Goal: Book appointment/travel/reservation

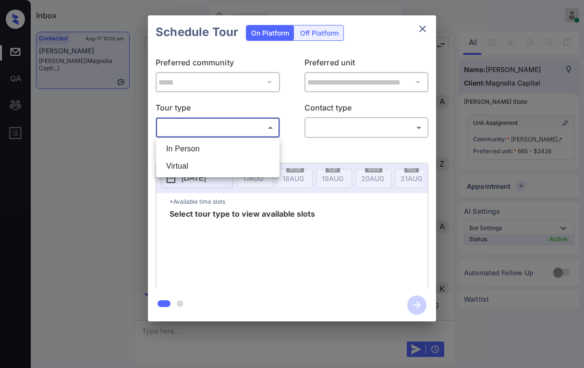
scroll to position [328, 0]
click at [204, 150] on li "In Person" at bounding box center [218, 148] width 119 height 17
type input "********"
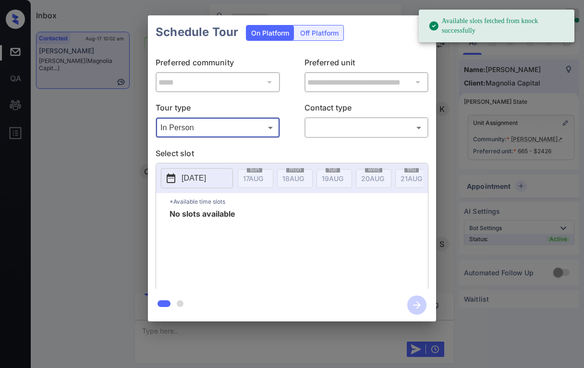
click at [201, 177] on p "2025-08-17" at bounding box center [194, 178] width 25 height 12
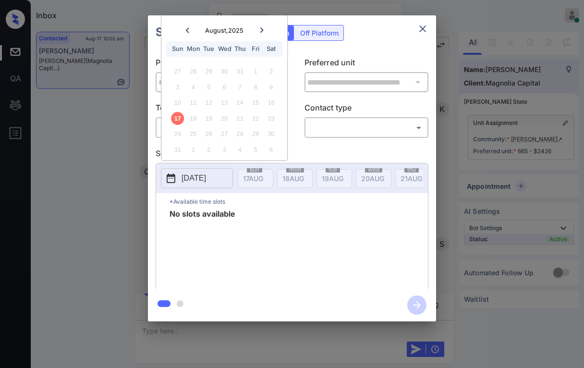
click at [262, 33] on icon at bounding box center [262, 30] width 6 height 6
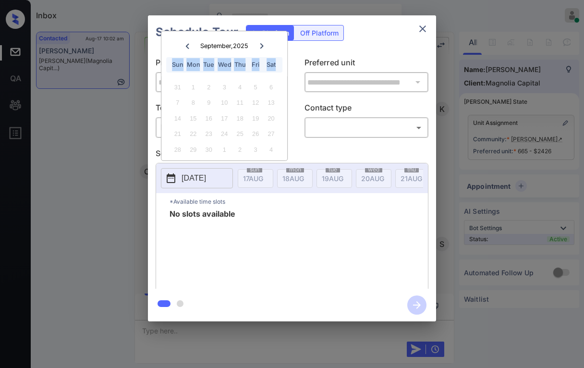
click at [261, 33] on div "September , 2025 Sun Mon Tue Wed Thu Fri Sat" at bounding box center [224, 53] width 126 height 45
click at [190, 44] on div at bounding box center [187, 46] width 13 height 12
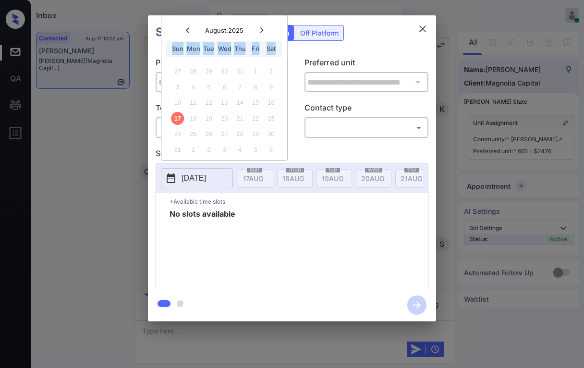
click at [190, 44] on div "Mon" at bounding box center [193, 48] width 13 height 13
click at [419, 27] on icon "close" at bounding box center [423, 29] width 12 height 12
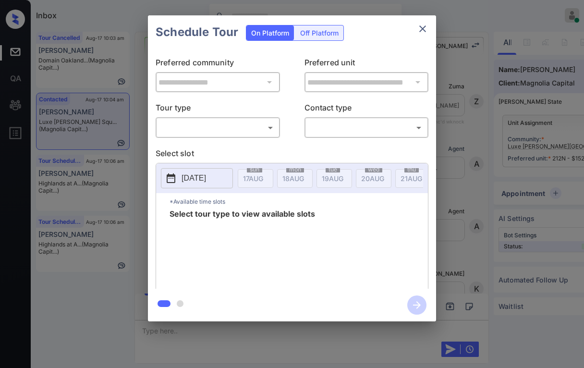
click at [221, 133] on body "Inbox Danielle Dela Cruz Online Set yourself offline Set yourself on break Prof…" at bounding box center [292, 184] width 584 height 368
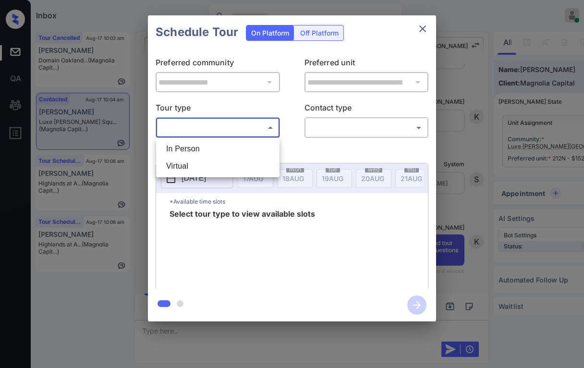
click at [425, 25] on div at bounding box center [292, 184] width 584 height 368
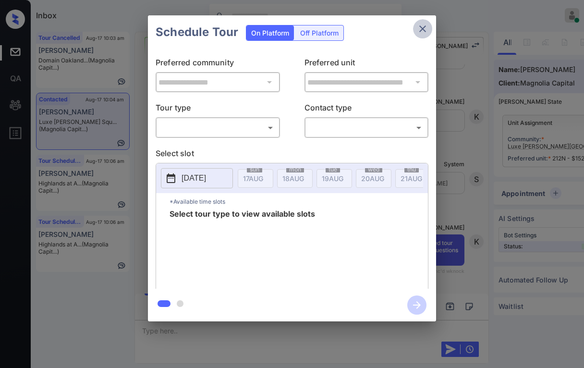
click at [423, 31] on icon "close" at bounding box center [423, 29] width 12 height 12
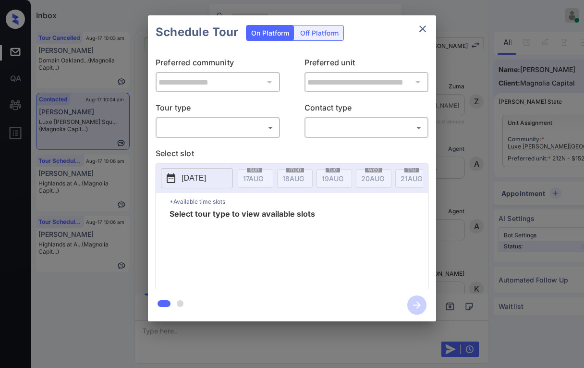
scroll to position [2955, 0]
drag, startPoint x: 208, startPoint y: 177, endPoint x: 258, endPoint y: 177, distance: 50.0
click at [206, 177] on p "[DATE]" at bounding box center [194, 178] width 25 height 12
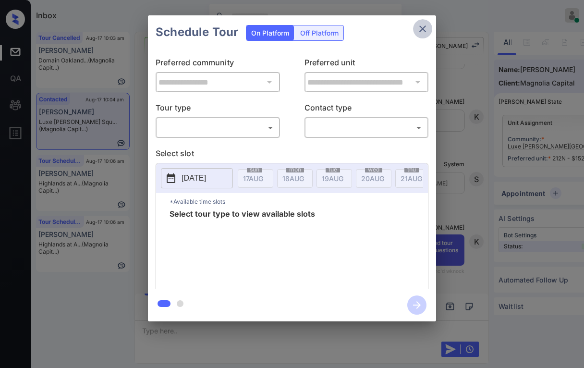
click at [428, 25] on icon "close" at bounding box center [423, 29] width 12 height 12
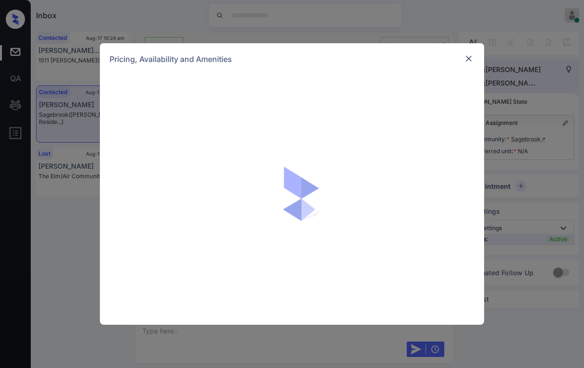
scroll to position [2014, 0]
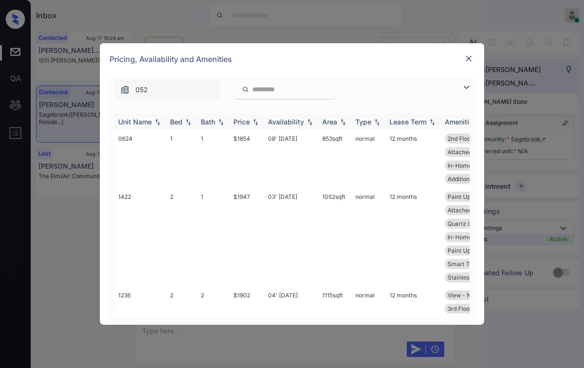
click at [180, 122] on div "Bed" at bounding box center [176, 122] width 12 height 8
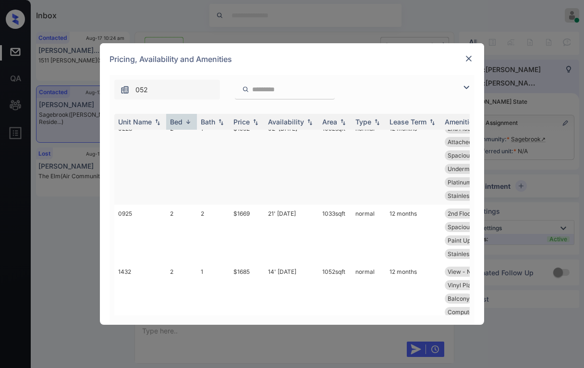
scroll to position [384, 0]
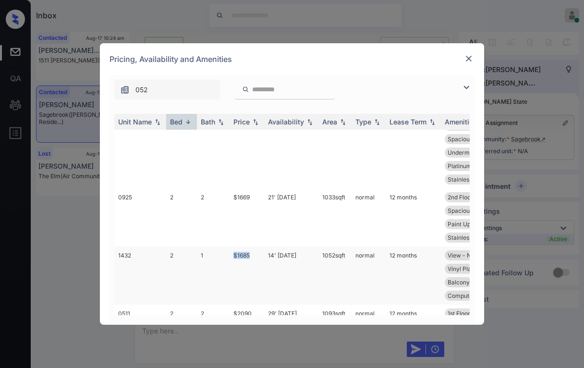
drag, startPoint x: 233, startPoint y: 254, endPoint x: 259, endPoint y: 253, distance: 26.0
click at [259, 253] on td "$1685" at bounding box center [247, 275] width 35 height 58
copy td "$1685"
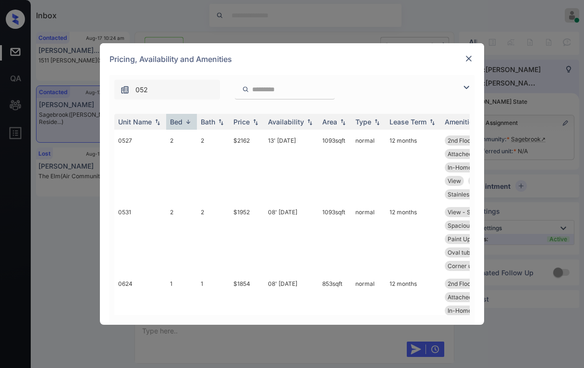
scroll to position [865, 0]
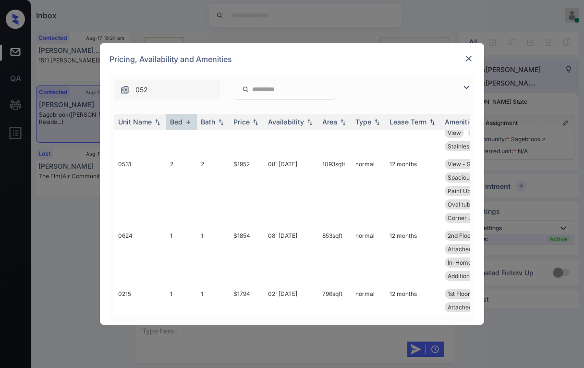
copy td "$1685"
click at [470, 58] on img at bounding box center [469, 59] width 10 height 10
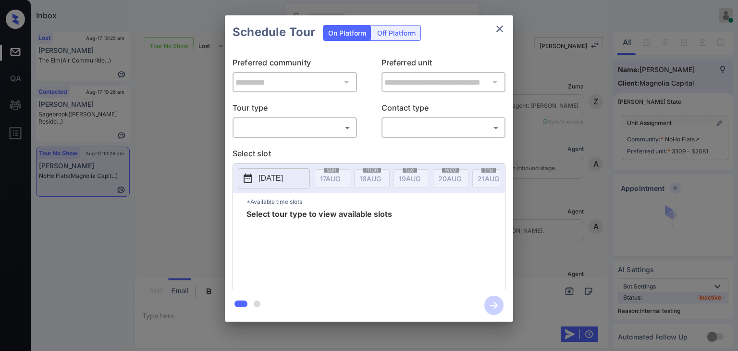
click at [286, 123] on body "Inbox Danielle Dela Cruz Online Set yourself offline Set yourself on break Prof…" at bounding box center [369, 175] width 738 height 351
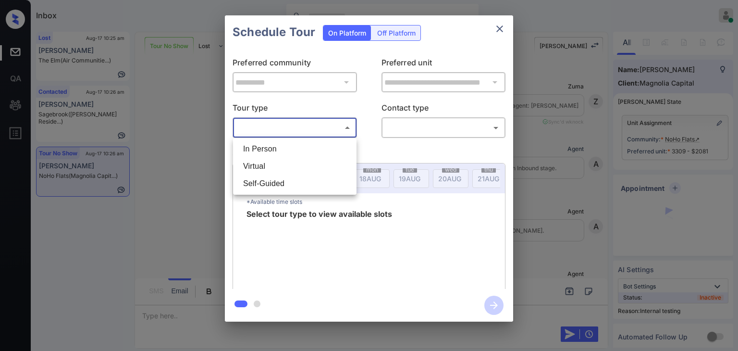
scroll to position [9057, 0]
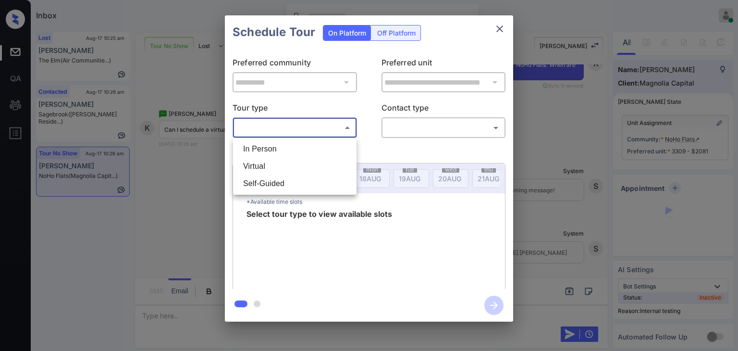
click at [260, 166] on li "Virtual" at bounding box center [294, 166] width 119 height 17
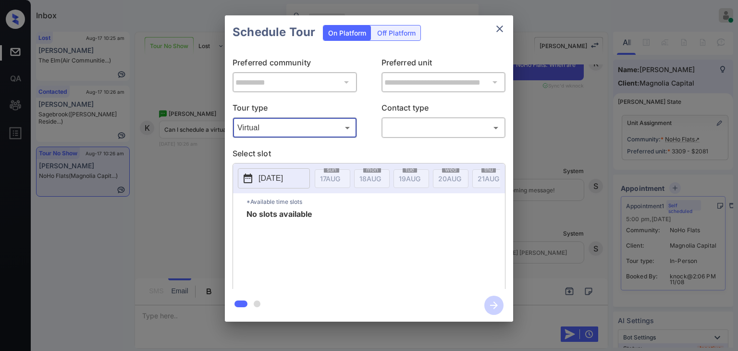
type input "*******"
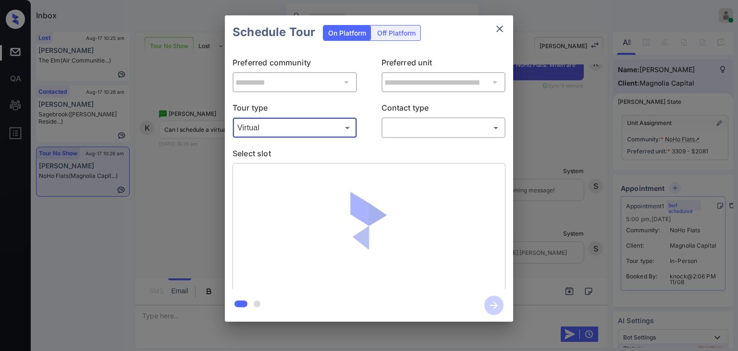
click at [443, 127] on body "Inbox Danielle Dela Cruz Online Set yourself offline Set yourself on break Prof…" at bounding box center [369, 175] width 738 height 351
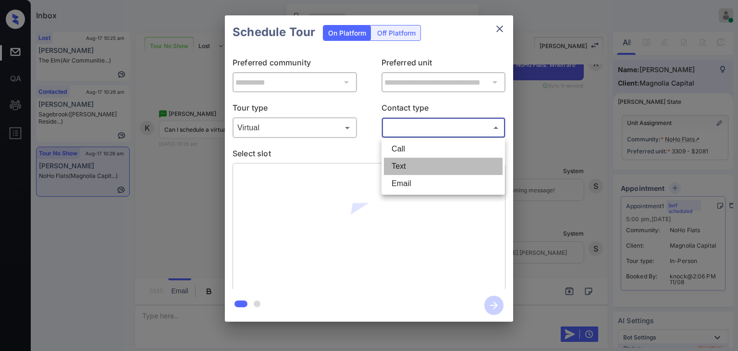
click at [411, 168] on li "Text" at bounding box center [443, 166] width 119 height 17
type input "****"
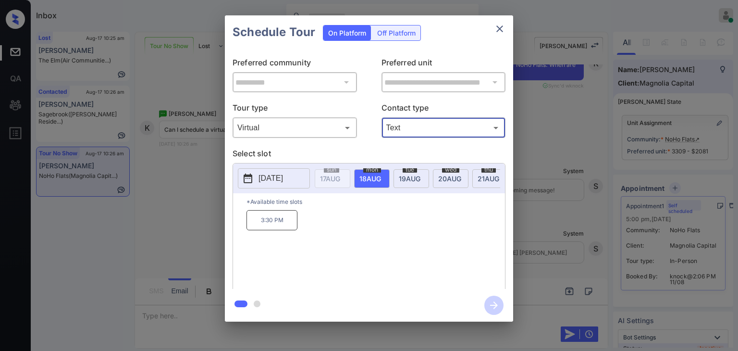
click at [496, 29] on icon "close" at bounding box center [500, 29] width 12 height 12
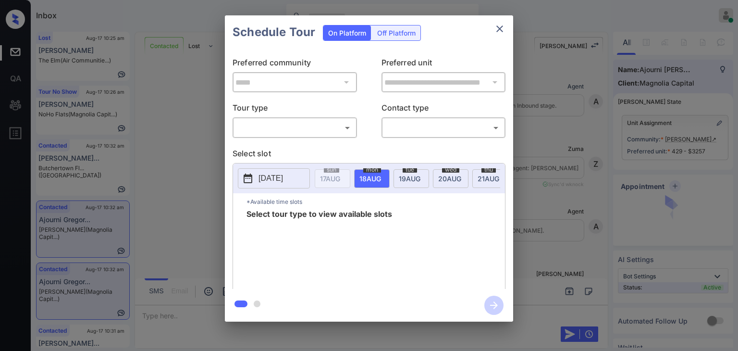
scroll to position [2623, 0]
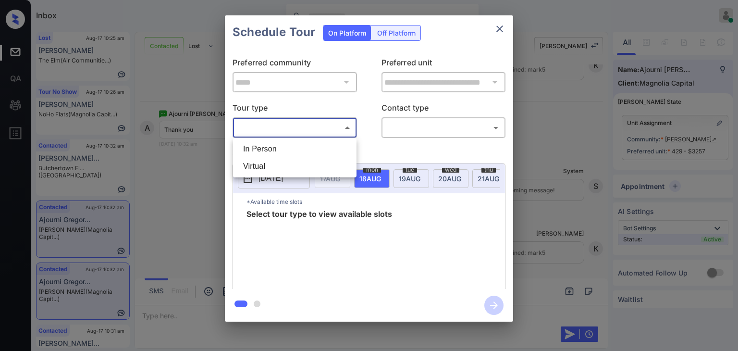
click at [267, 126] on body "Inbox Danielle Dela Cruz Online Set yourself offline Set yourself on break Prof…" at bounding box center [369, 175] width 738 height 351
click at [262, 149] on li "In Person" at bounding box center [294, 148] width 119 height 17
type input "********"
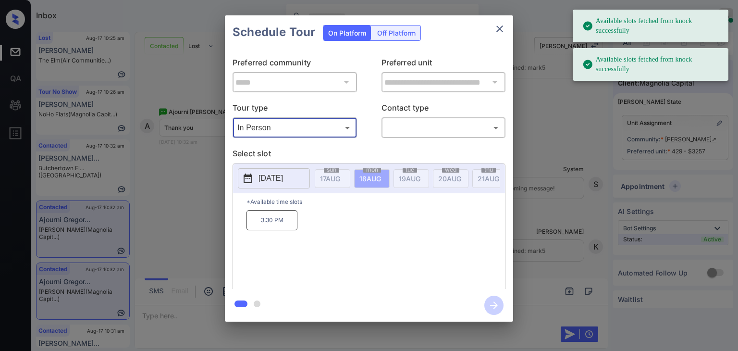
click at [283, 172] on p "2025-08-18" at bounding box center [270, 178] width 25 height 12
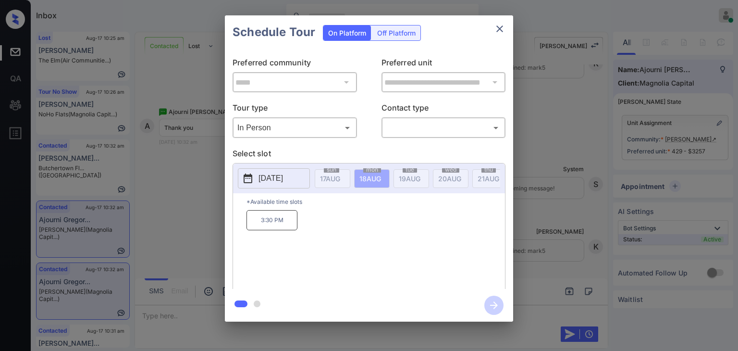
click at [392, 206] on p "*Available time slots" at bounding box center [375, 201] width 258 height 17
click at [498, 27] on icon "close" at bounding box center [499, 28] width 7 height 7
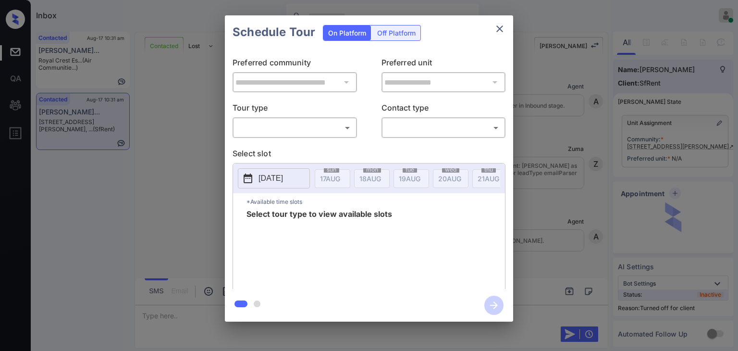
scroll to position [1923, 0]
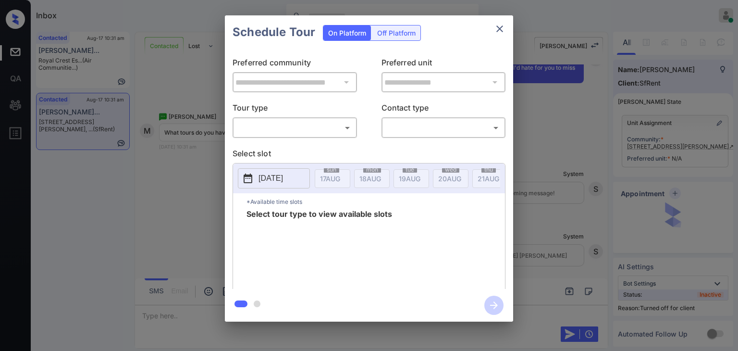
click at [206, 188] on div "**********" at bounding box center [369, 168] width 738 height 337
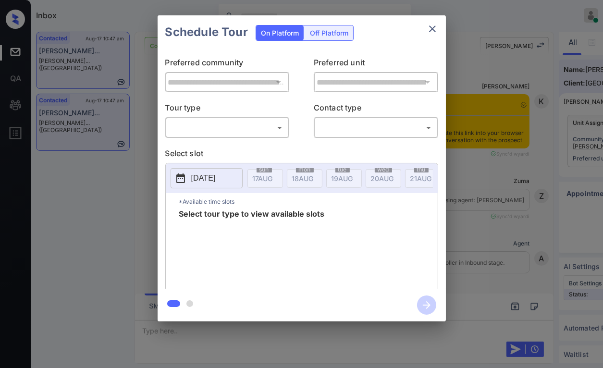
scroll to position [2530, 0]
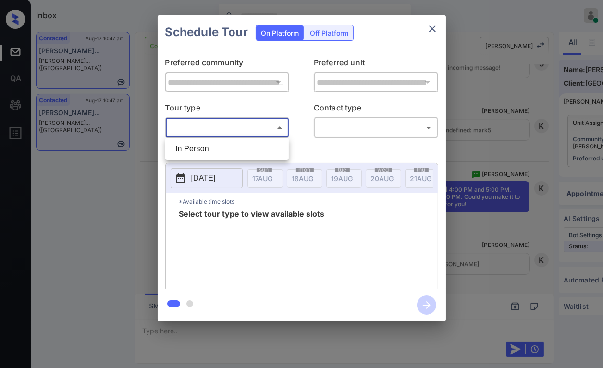
click at [207, 131] on body "Inbox [PERSON_NAME] [PERSON_NAME] Online Set yourself offline Set yourself on b…" at bounding box center [301, 184] width 603 height 368
click at [206, 148] on li "In Person" at bounding box center [227, 148] width 119 height 17
type input "********"
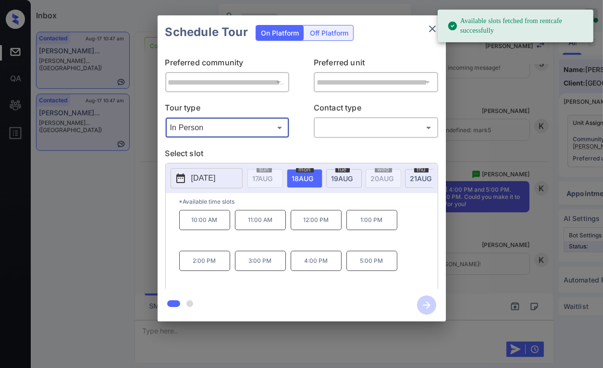
click at [273, 176] on span "19 AUG" at bounding box center [263, 178] width 20 height 8
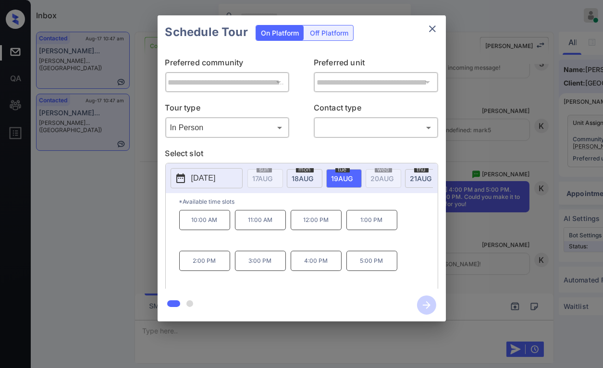
click at [273, 176] on span "21 AUG" at bounding box center [263, 178] width 20 height 8
click at [273, 179] on span "19 AUG" at bounding box center [263, 178] width 20 height 8
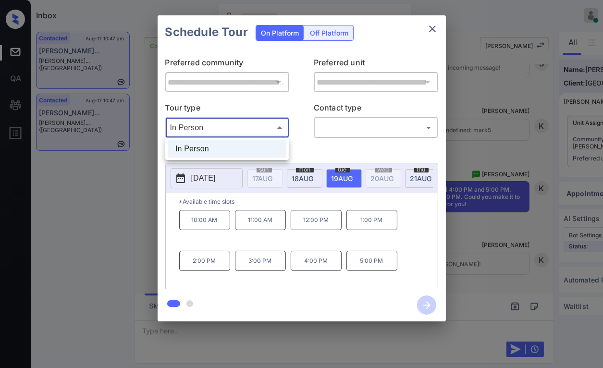
click at [228, 132] on body "Inbox Danielle Dela Cruz Online Set yourself offline Set yourself on break Prof…" at bounding box center [301, 184] width 603 height 368
click at [336, 148] on div at bounding box center [301, 184] width 603 height 368
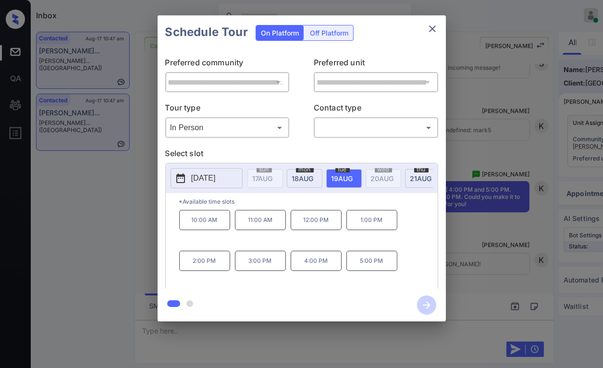
click at [272, 170] on span "thu" at bounding box center [264, 170] width 15 height 6
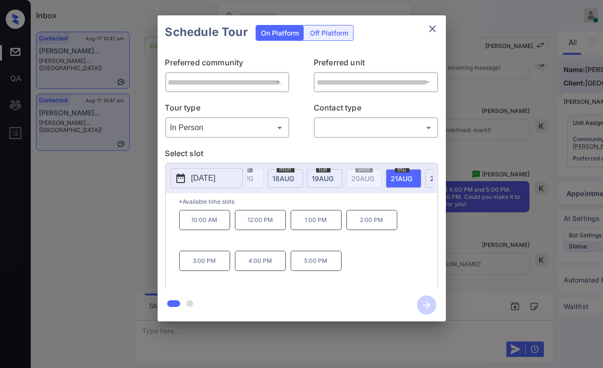
scroll to position [0, 38]
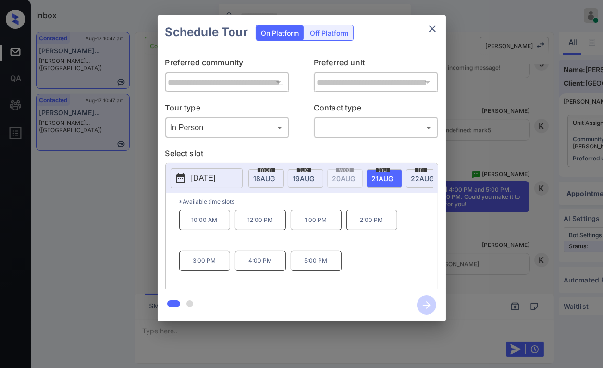
click at [234, 177] on span "22 AUG" at bounding box center [224, 178] width 20 height 8
click at [434, 31] on icon "close" at bounding box center [432, 28] width 7 height 7
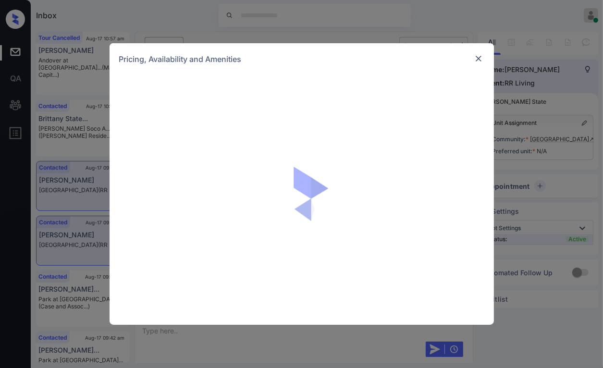
scroll to position [419, 0]
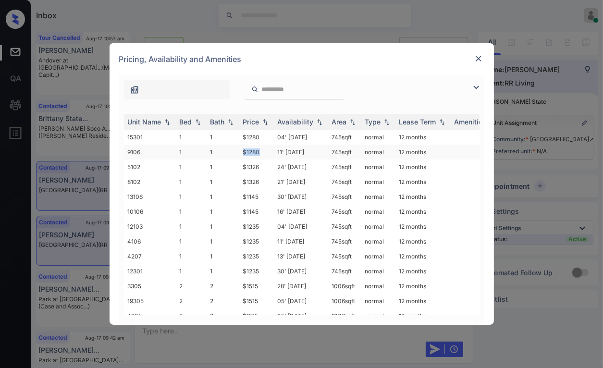
drag, startPoint x: 243, startPoint y: 150, endPoint x: 262, endPoint y: 152, distance: 18.8
click at [262, 152] on td "$1280" at bounding box center [256, 152] width 35 height 15
drag, startPoint x: 240, startPoint y: 200, endPoint x: 257, endPoint y: 200, distance: 17.3
click at [257, 200] on td "$1145" at bounding box center [256, 196] width 35 height 15
copy td "$1145"
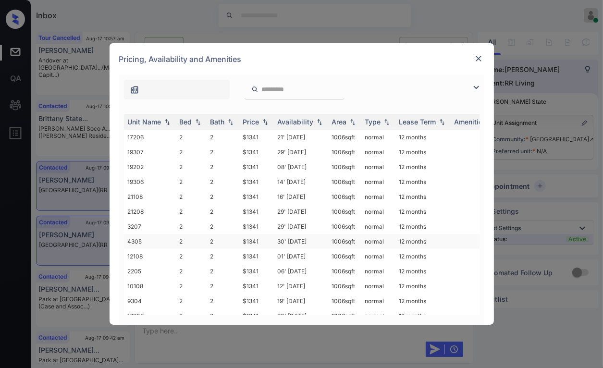
scroll to position [238, 0]
click at [475, 61] on img at bounding box center [479, 59] width 10 height 10
